Goal: Transaction & Acquisition: Purchase product/service

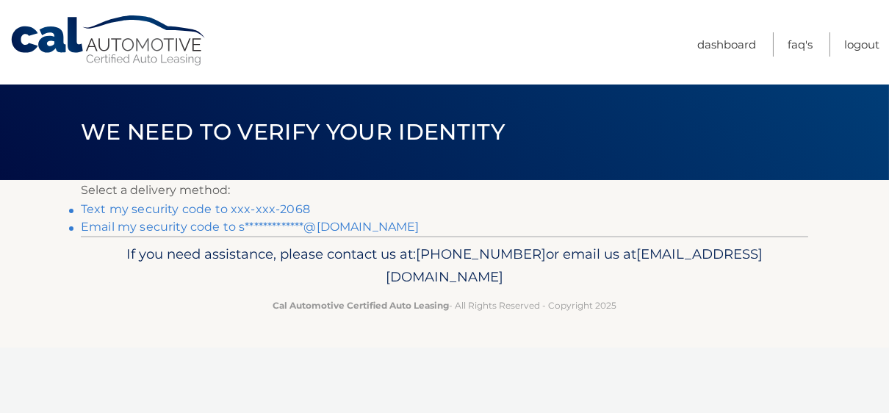
click at [244, 209] on link "Text my security code to xxx-xxx-2068" at bounding box center [195, 209] width 229 height 14
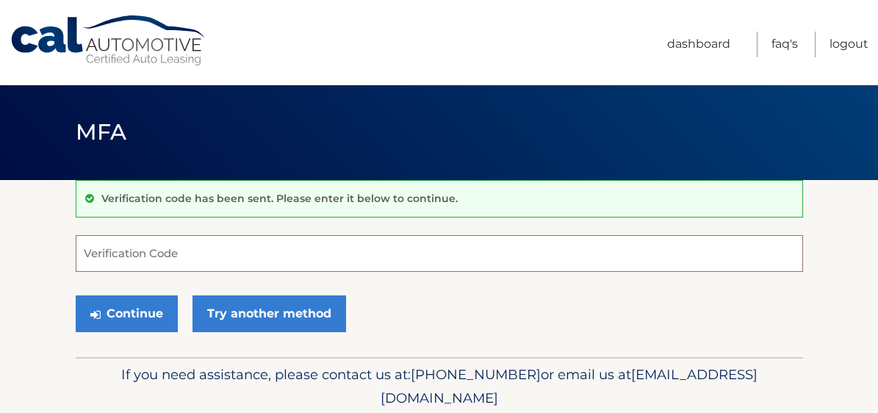
click at [248, 252] on input "Verification Code" at bounding box center [439, 253] width 727 height 37
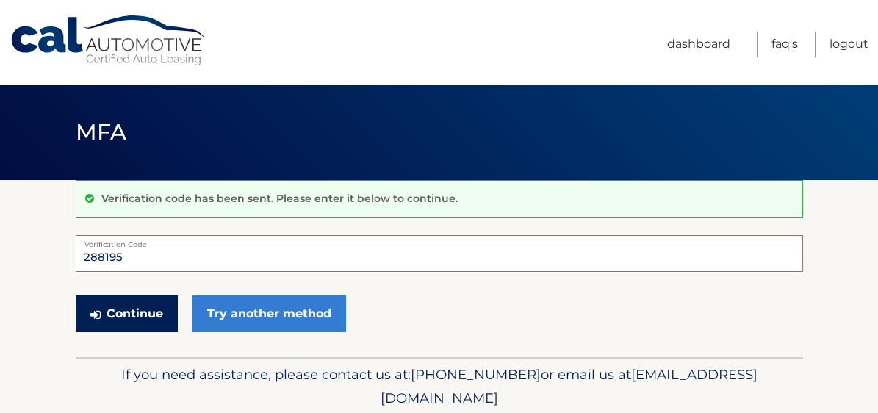
type input "288195"
click at [150, 314] on button "Continue" at bounding box center [127, 313] width 102 height 37
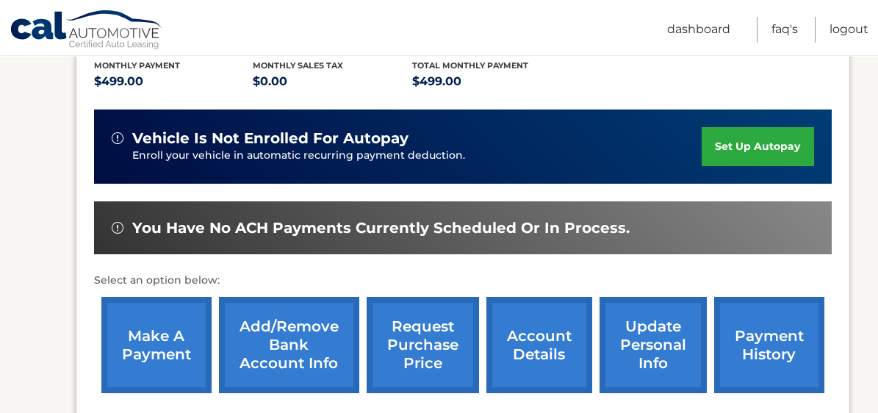
scroll to position [367, 0]
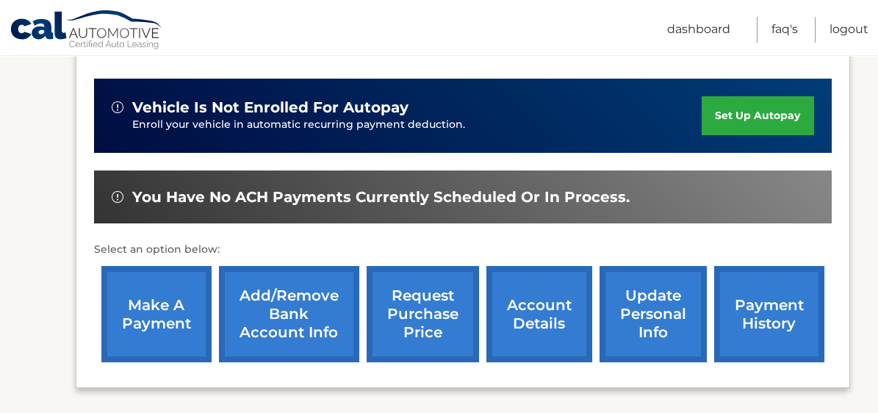
click at [189, 306] on link "make a payment" at bounding box center [156, 314] width 110 height 96
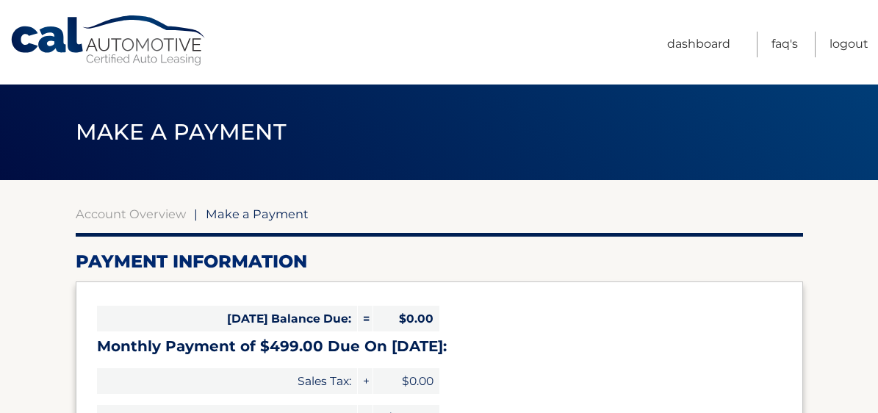
select select "ZGEwNGM5ZWMtMmVmNi00YzVhLTkwODktZDhkM2VkODMyM2I2"
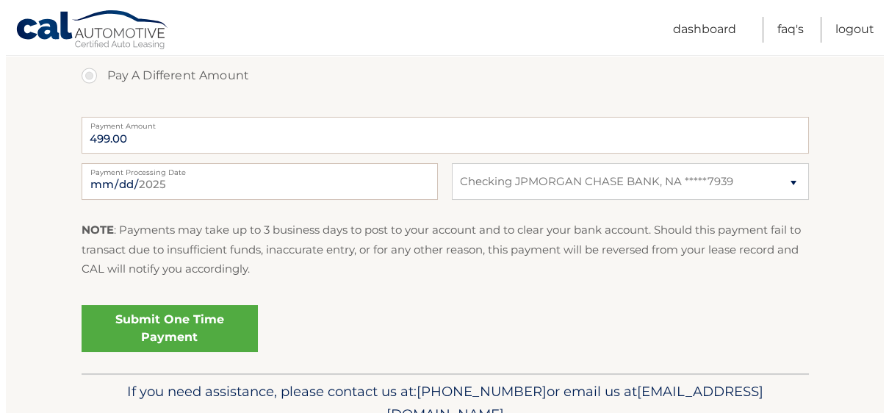
scroll to position [588, 0]
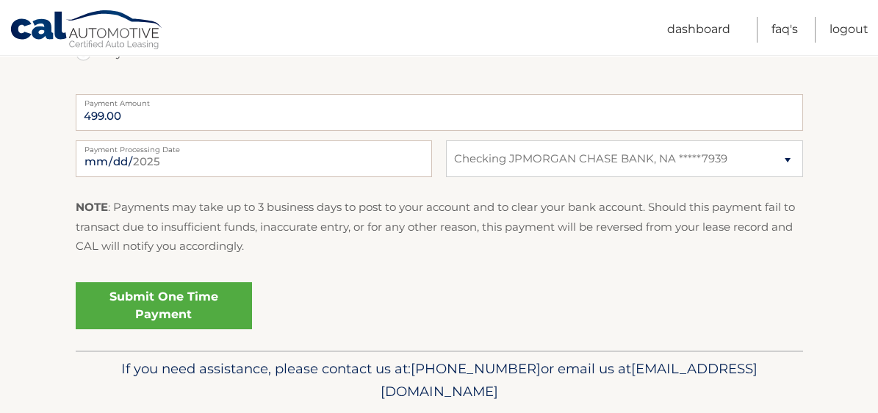
click at [190, 322] on link "Submit One Time Payment" at bounding box center [164, 305] width 176 height 47
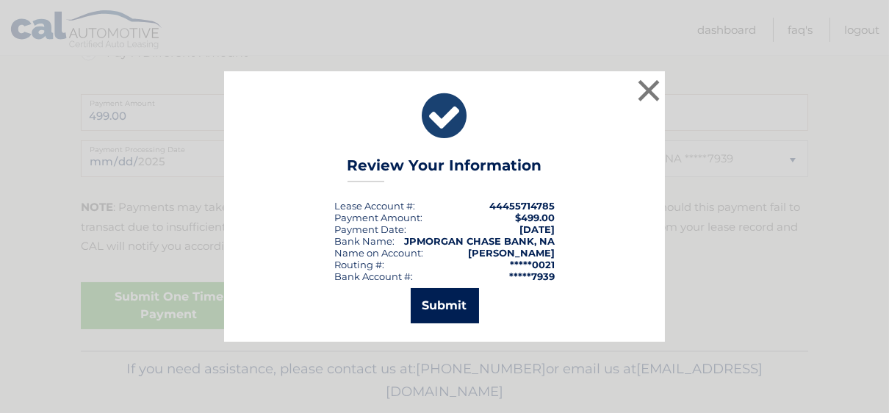
click at [428, 300] on button "Submit" at bounding box center [445, 305] width 68 height 35
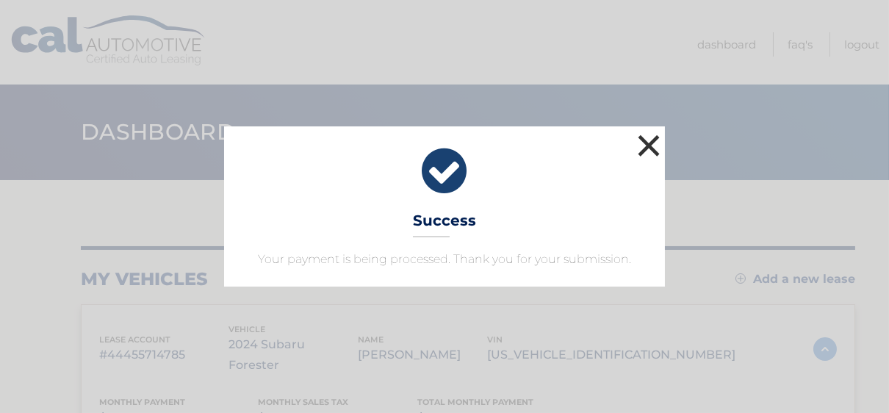
click at [649, 148] on button "×" at bounding box center [648, 145] width 29 height 29
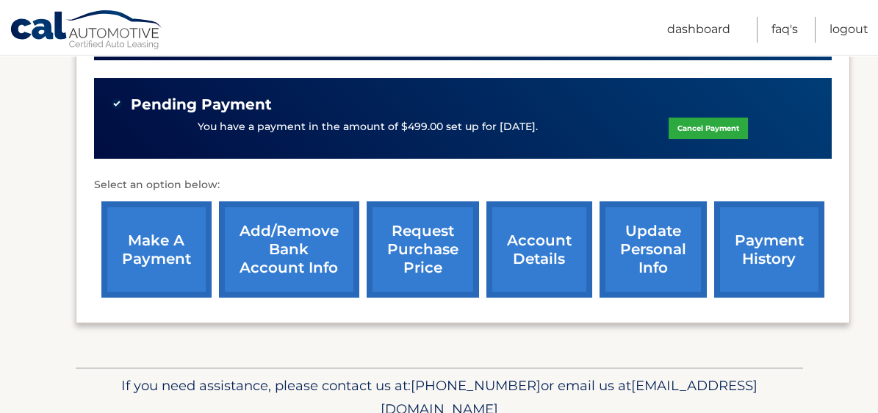
scroll to position [428, 0]
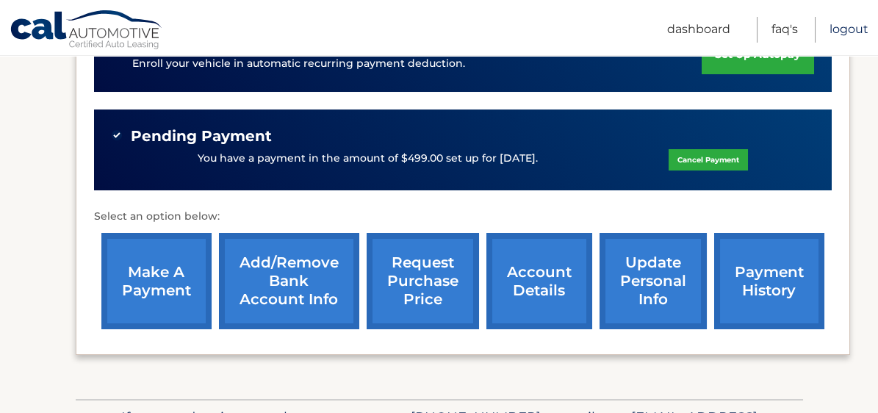
click at [861, 26] on link "Logout" at bounding box center [848, 30] width 39 height 26
